Goal: Transaction & Acquisition: Book appointment/travel/reservation

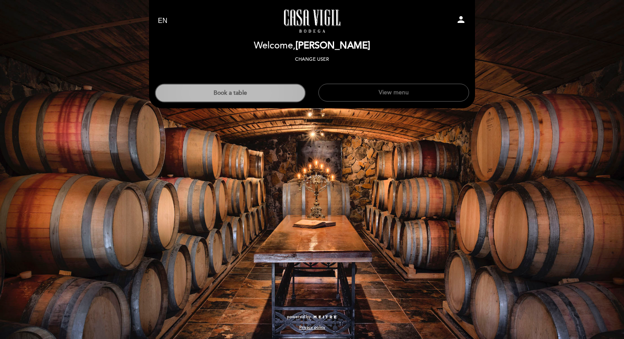
click at [253, 89] on button "Book a table" at bounding box center [230, 93] width 151 height 19
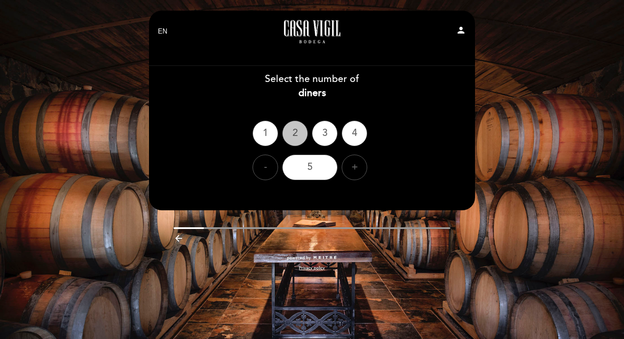
click at [289, 130] on div "2" at bounding box center [294, 133] width 25 height 25
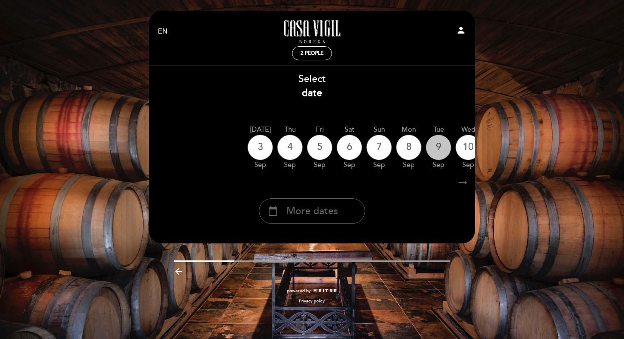
click at [444, 148] on div "9" at bounding box center [438, 147] width 25 height 25
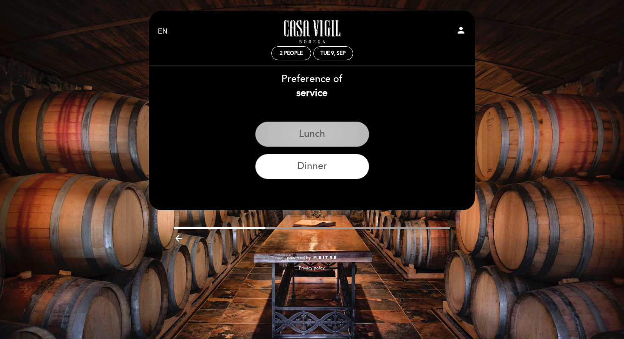
click at [349, 138] on button "Lunch" at bounding box center [312, 133] width 114 height 25
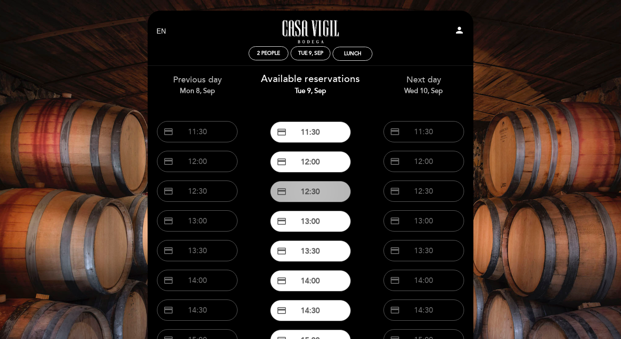
click at [326, 196] on button "credit_card 12:30" at bounding box center [310, 191] width 81 height 21
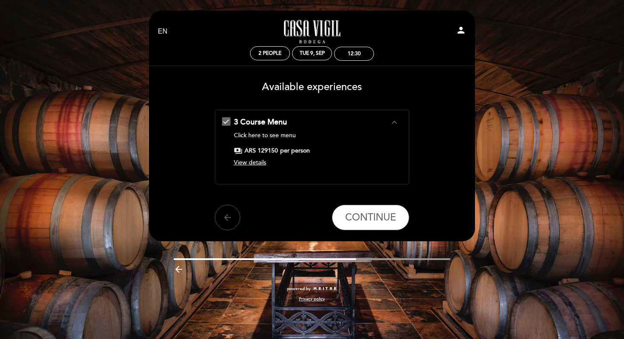
click at [229, 212] on button "arrow_back" at bounding box center [227, 217] width 25 height 25
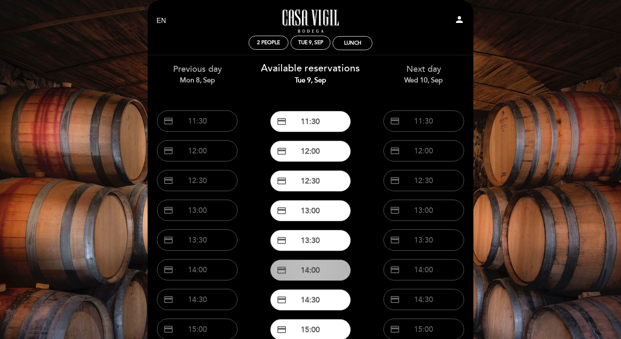
scroll to position [10, 0]
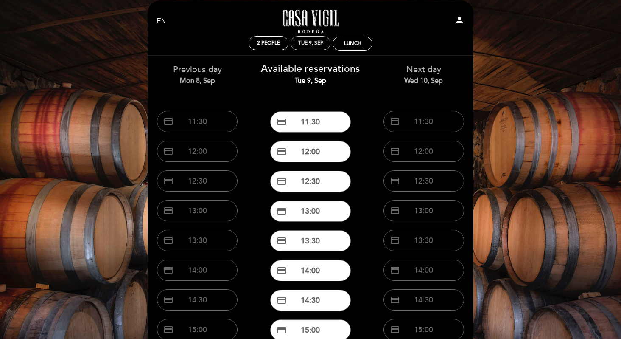
click at [304, 46] on div "Tue 9, Sep" at bounding box center [310, 43] width 25 height 6
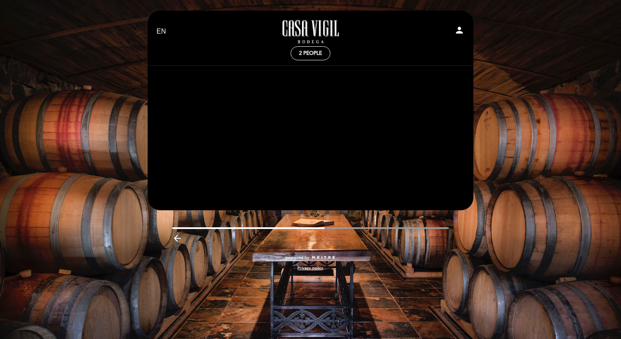
scroll to position [0, 0]
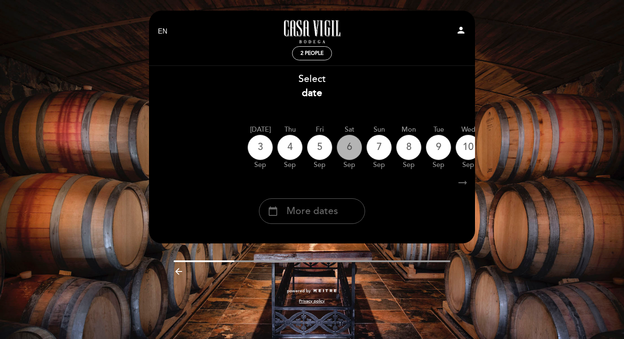
click at [347, 149] on div "6" at bounding box center [349, 147] width 25 height 25
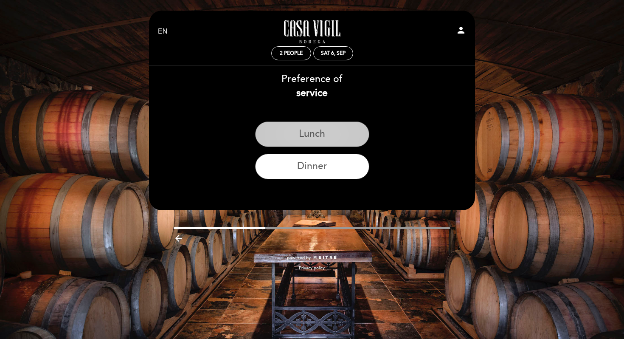
click at [348, 142] on button "Lunch" at bounding box center [312, 133] width 114 height 25
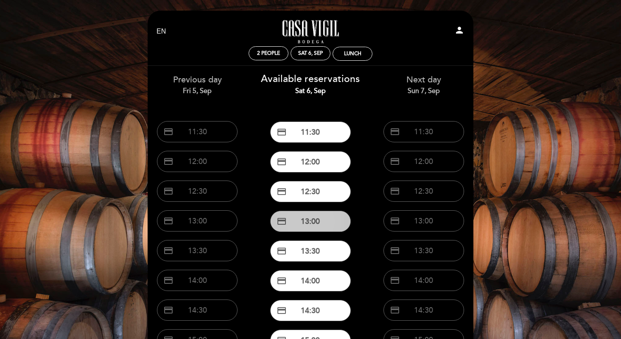
click at [334, 221] on button "credit_card 13:00" at bounding box center [310, 221] width 81 height 21
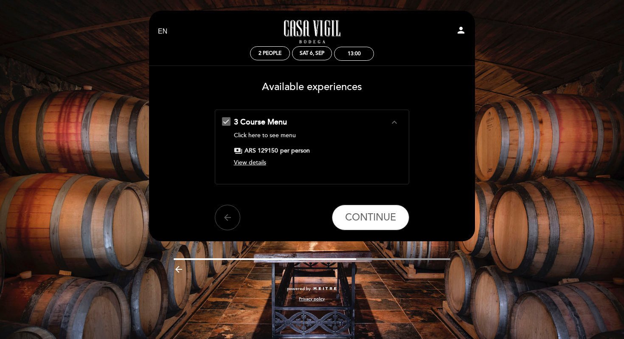
click at [227, 209] on button "arrow_back" at bounding box center [227, 217] width 25 height 25
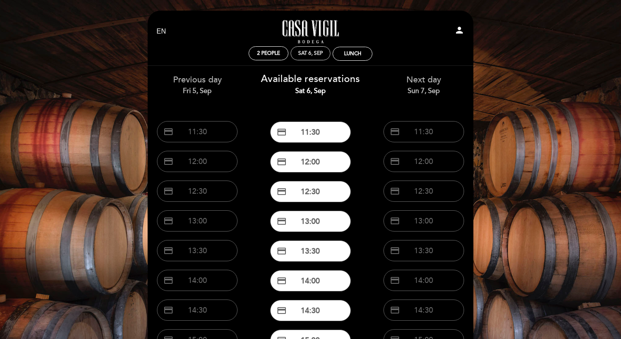
click at [309, 51] on div "Sat 6, Sep" at bounding box center [310, 53] width 25 height 6
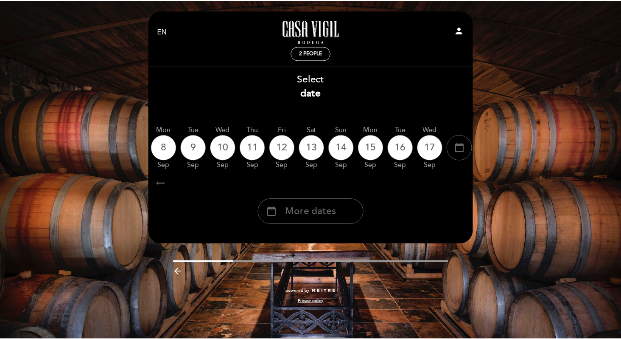
scroll to position [0, 243]
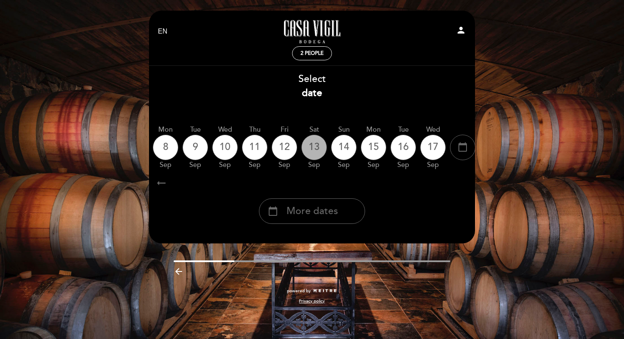
click at [315, 151] on div "13" at bounding box center [313, 147] width 25 height 25
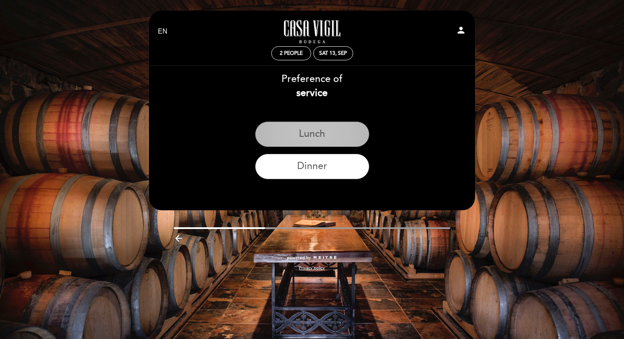
click at [325, 138] on button "Lunch" at bounding box center [312, 133] width 114 height 25
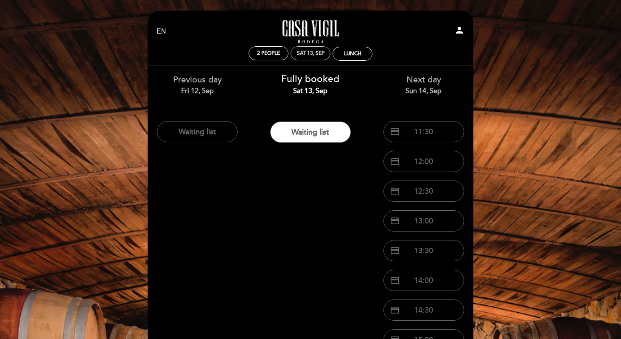
click at [312, 51] on div "Sat 13, Sep" at bounding box center [311, 53] width 28 height 6
select select "? undefined:undefined ?"
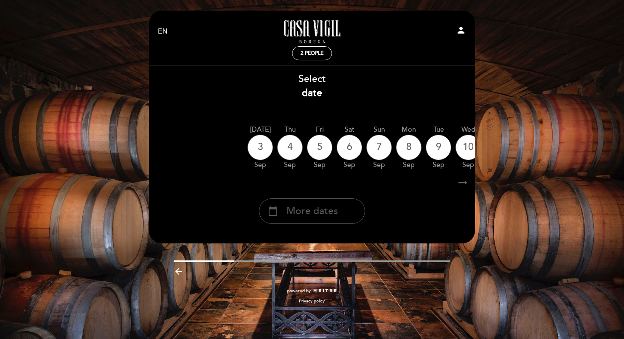
click at [323, 214] on span "More dates" at bounding box center [312, 211] width 51 height 14
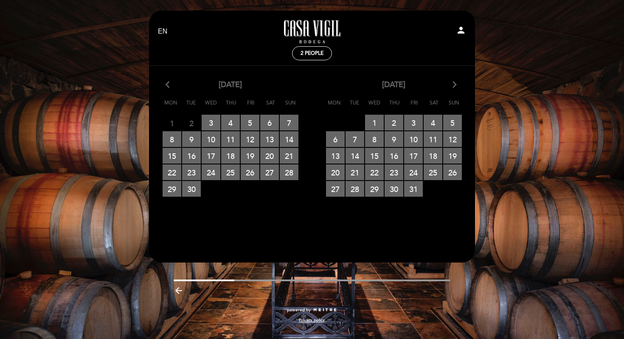
click at [455, 83] on icon "arrow_forward_ios" at bounding box center [455, 84] width 8 height 11
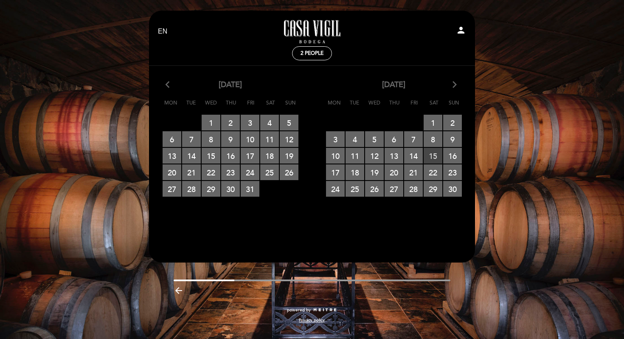
click at [439, 153] on span "15 RESERVATIONS AVAILABLE" at bounding box center [433, 156] width 19 height 16
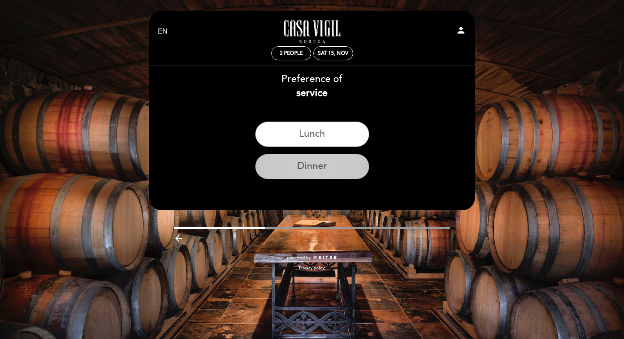
click at [330, 170] on button "Dinner" at bounding box center [312, 166] width 114 height 25
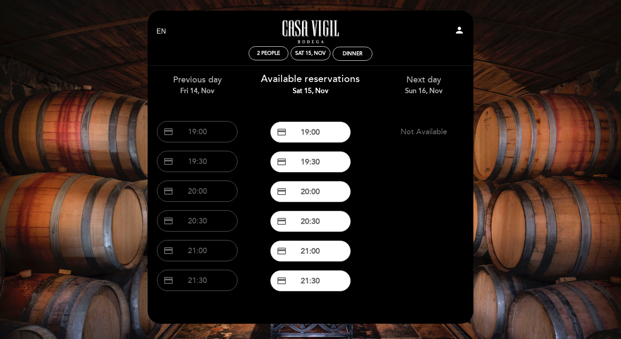
click at [330, 170] on button "credit_card 19:30" at bounding box center [310, 161] width 81 height 21
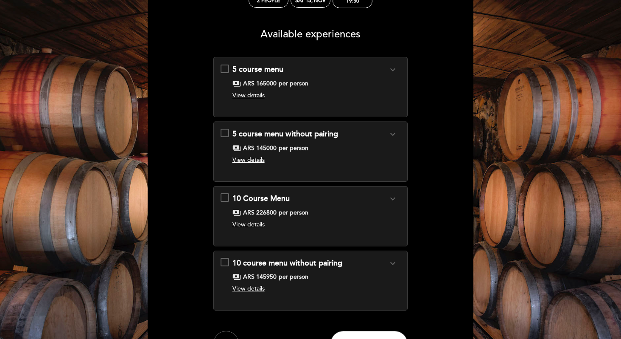
scroll to position [55, 0]
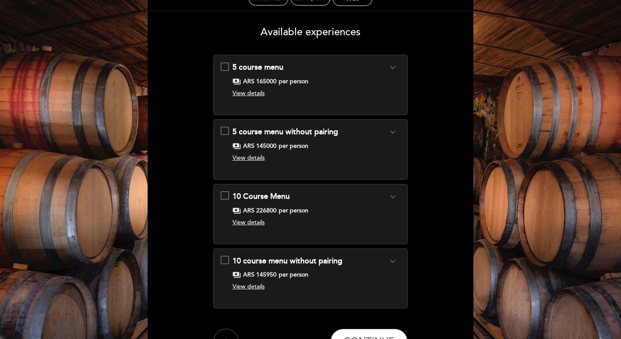
click at [396, 65] on icon "expand_more" at bounding box center [393, 67] width 10 height 10
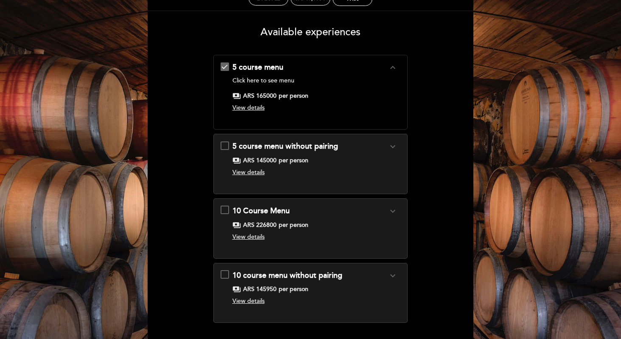
click at [396, 65] on icon "expand_less" at bounding box center [393, 67] width 10 height 10
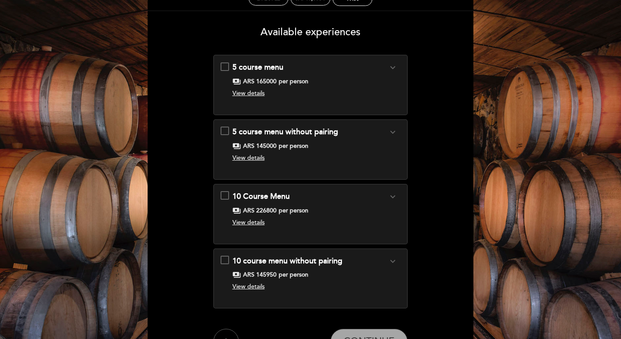
click at [259, 90] on span "View details" at bounding box center [249, 93] width 32 height 7
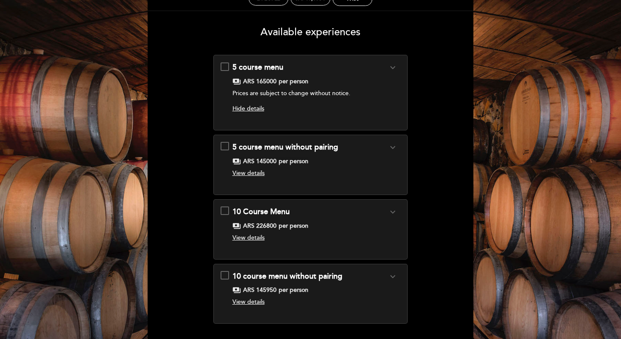
click at [447, 125] on form "5 course menu expand_more Click here to see menu payments ARS 165000 per person…" at bounding box center [311, 212] width 314 height 315
